Goal: Find specific page/section: Find specific page/section

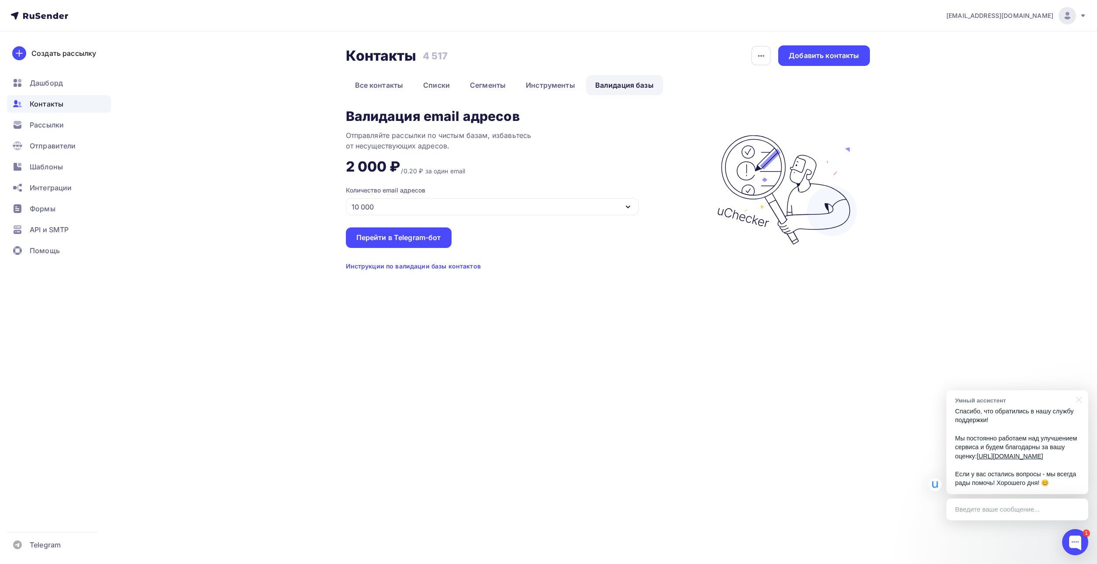
click at [291, 214] on div "Контакты Контакты 4 517 4 517 История импорта Добавить контакты Все контакты Сп…" at bounding box center [549, 168] width 716 height 274
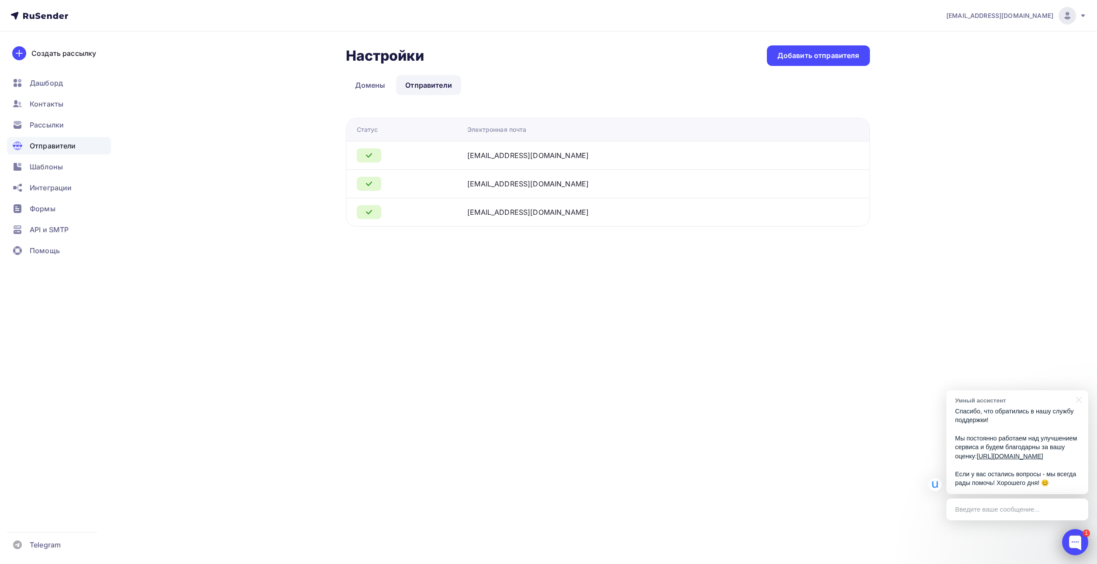
click at [1078, 545] on div at bounding box center [1075, 542] width 26 height 26
